Goal: Find specific page/section: Find specific page/section

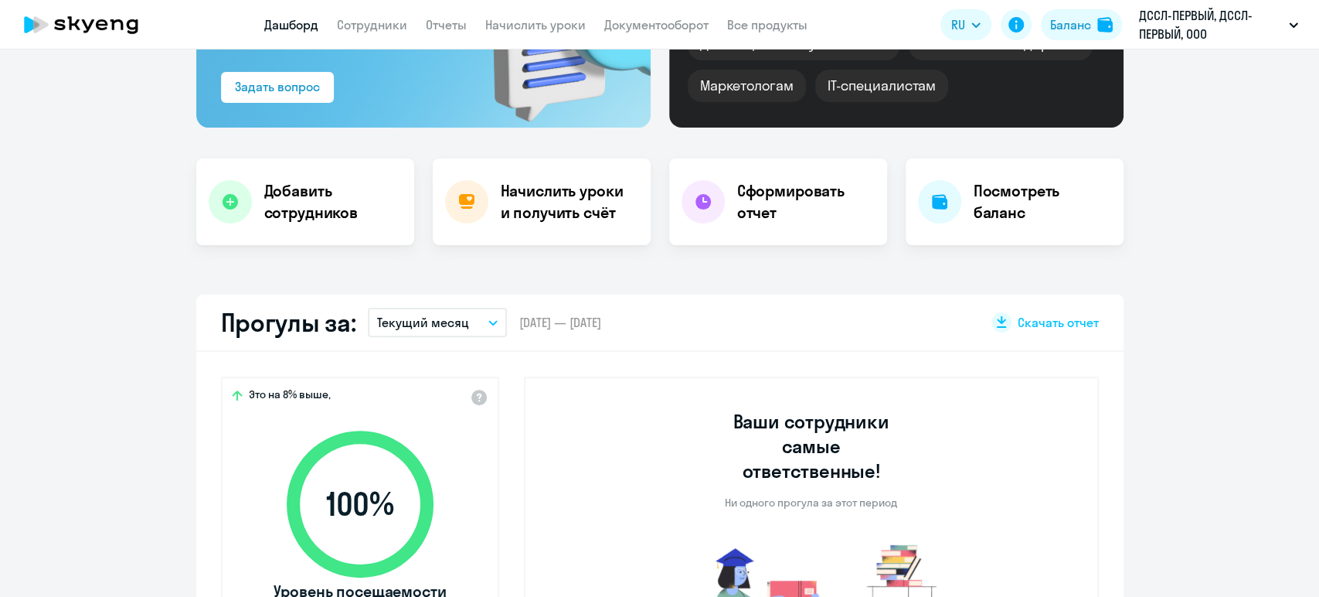
scroll to position [257, 0]
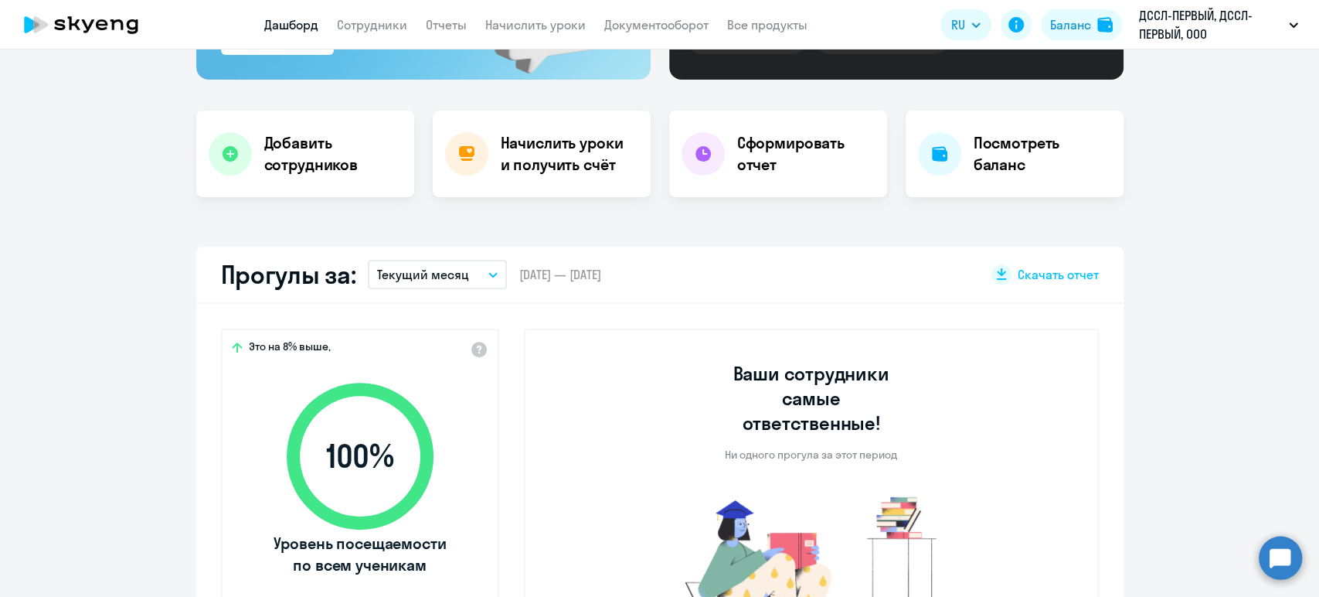
select select "30"
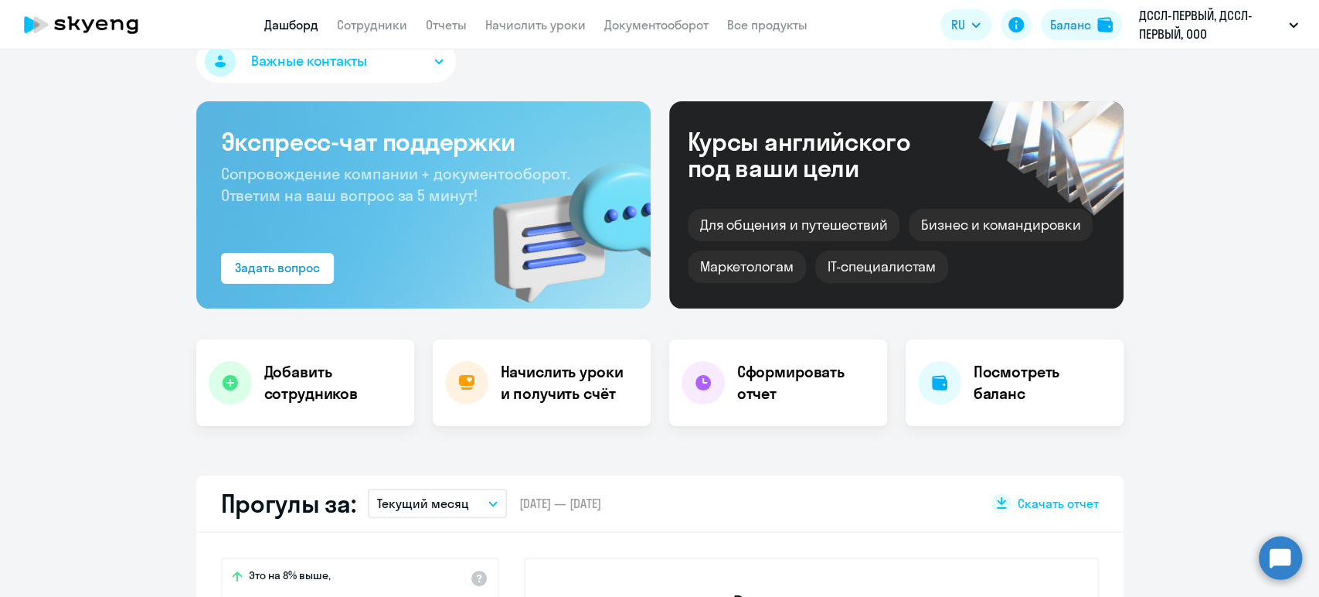
scroll to position [0, 0]
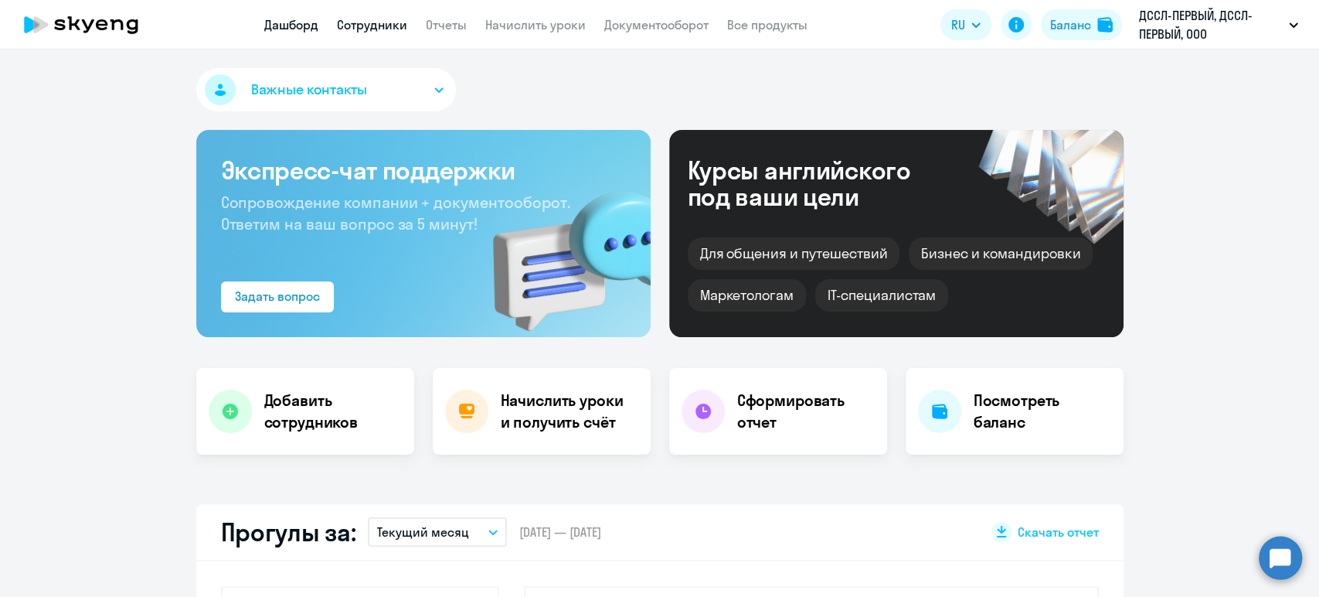
click at [388, 28] on link "Сотрудники" at bounding box center [372, 24] width 70 height 15
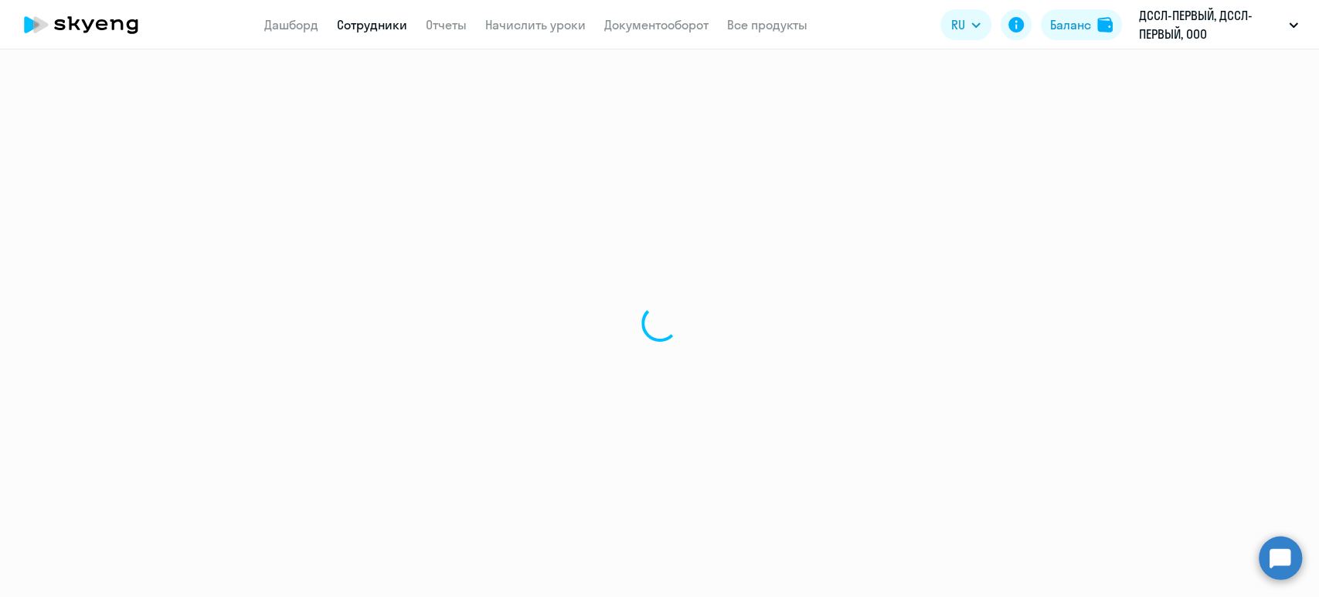
select select "30"
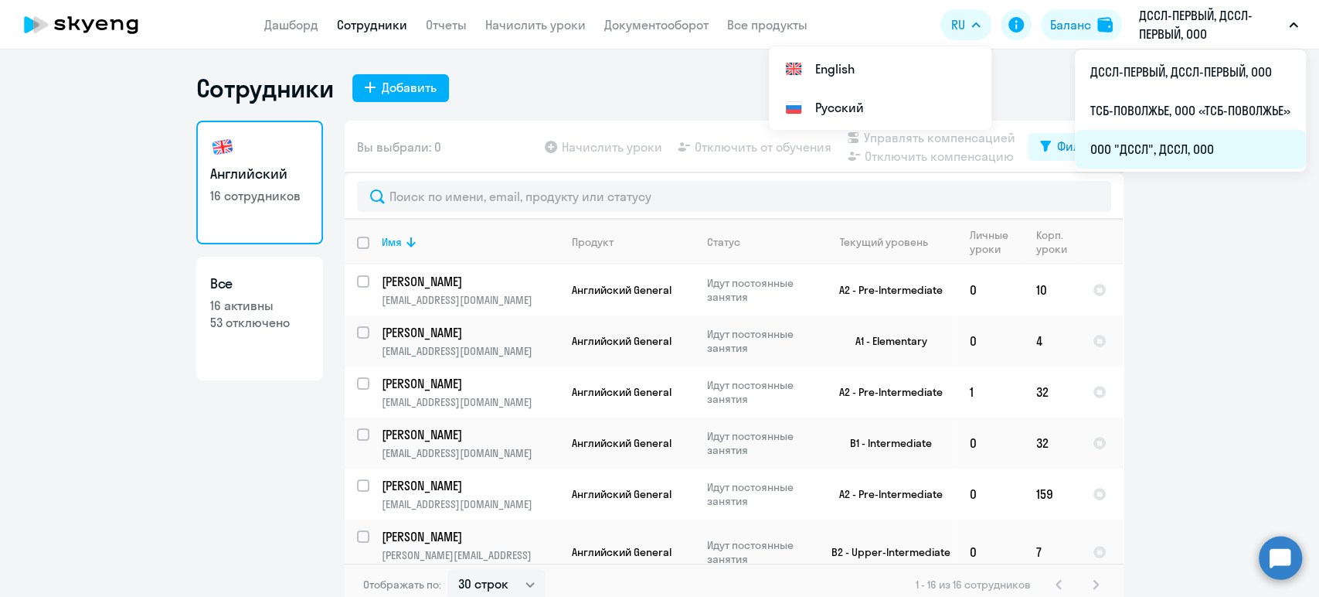
click at [1113, 142] on li "ООО "ДССЛ", ДССЛ, ООО" at bounding box center [1190, 149] width 231 height 39
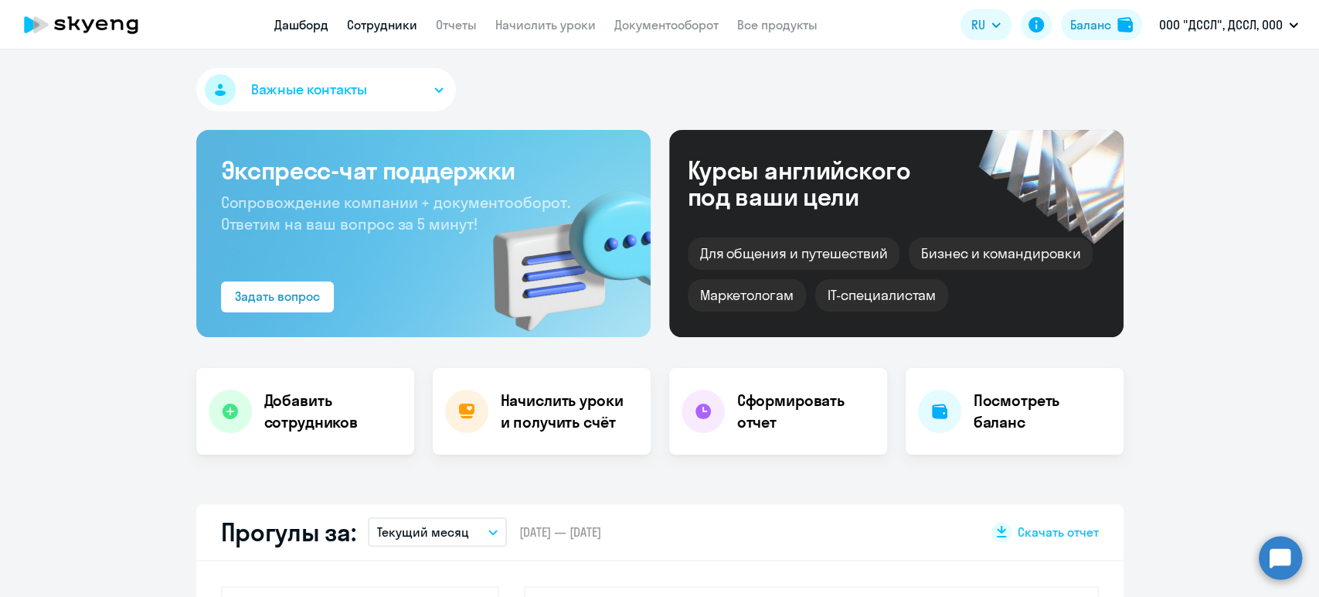
click at [378, 26] on link "Сотрудники" at bounding box center [382, 24] width 70 height 15
select select "30"
